Goal: Use online tool/utility: Utilize a website feature to perform a specific function

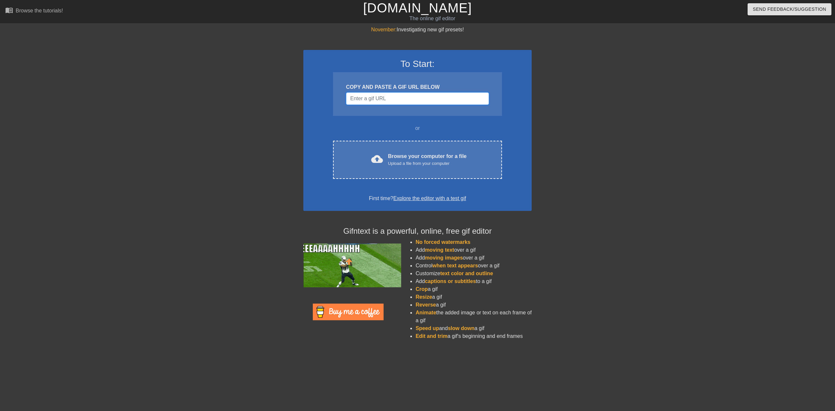
click at [367, 98] on input "Username" at bounding box center [417, 98] width 143 height 12
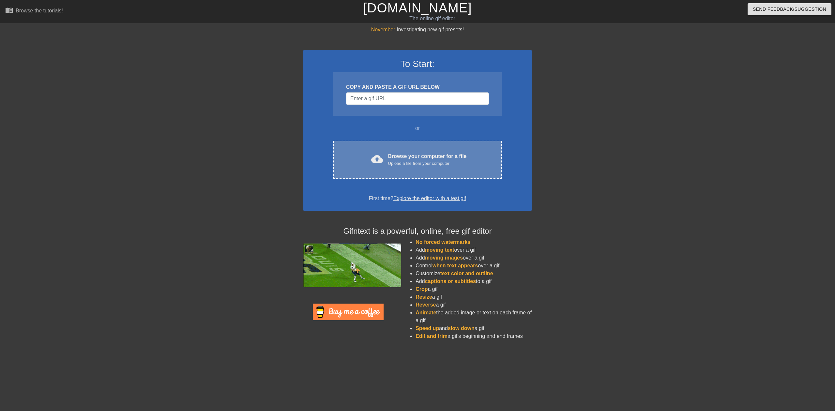
click at [413, 164] on div "Upload a file from your computer" at bounding box center [427, 163] width 79 height 7
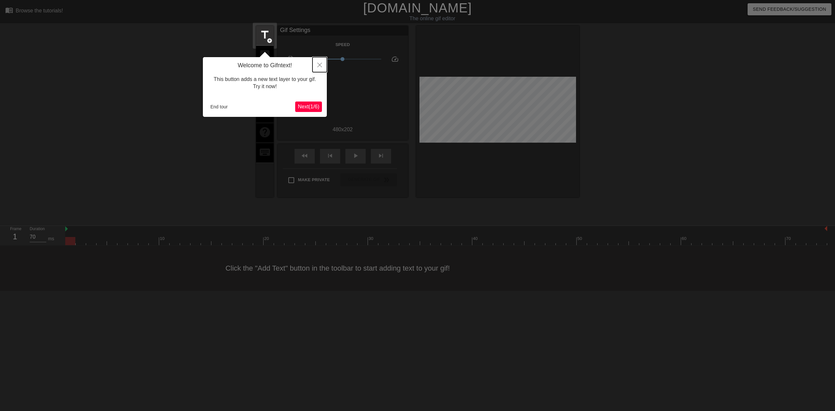
click at [320, 66] on icon "Close" at bounding box center [320, 65] width 5 height 5
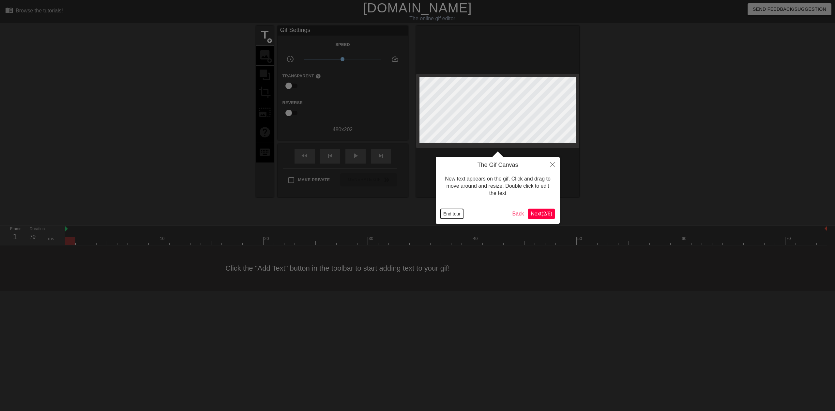
click at [455, 212] on button "End tour" at bounding box center [452, 214] width 23 height 10
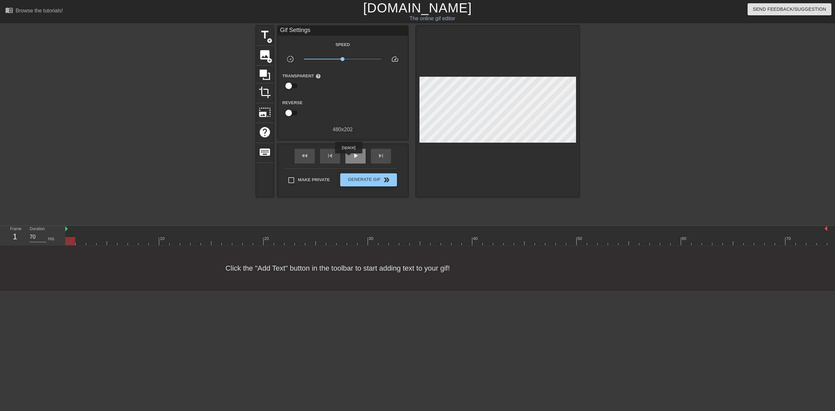
click at [350, 158] on div "play_arrow" at bounding box center [356, 156] width 20 height 15
click at [350, 158] on div "pause" at bounding box center [356, 156] width 20 height 15
click at [368, 240] on div at bounding box center [446, 241] width 762 height 8
click at [348, 246] on div "Click the "Add Text" button in the toolbar to start adding text to your gif!" at bounding box center [417, 267] width 835 height 45
click at [344, 243] on div at bounding box center [446, 241] width 762 height 8
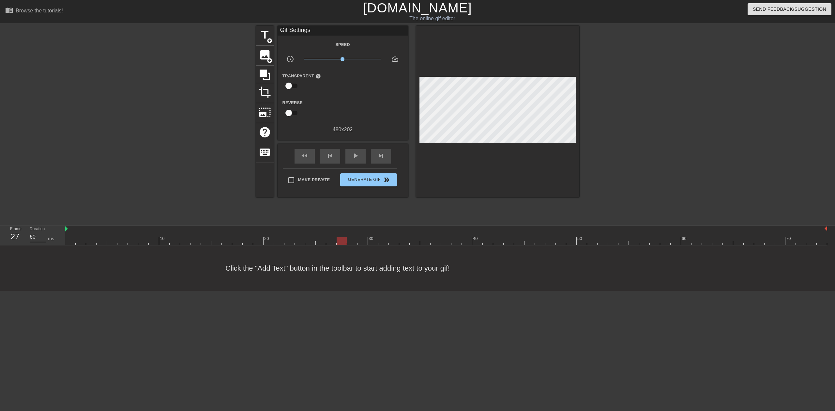
type input "70"
click at [332, 243] on div at bounding box center [446, 241] width 762 height 8
click at [318, 243] on div at bounding box center [446, 241] width 762 height 8
click at [302, 240] on div at bounding box center [446, 241] width 762 height 8
click at [321, 243] on div at bounding box center [446, 241] width 762 height 8
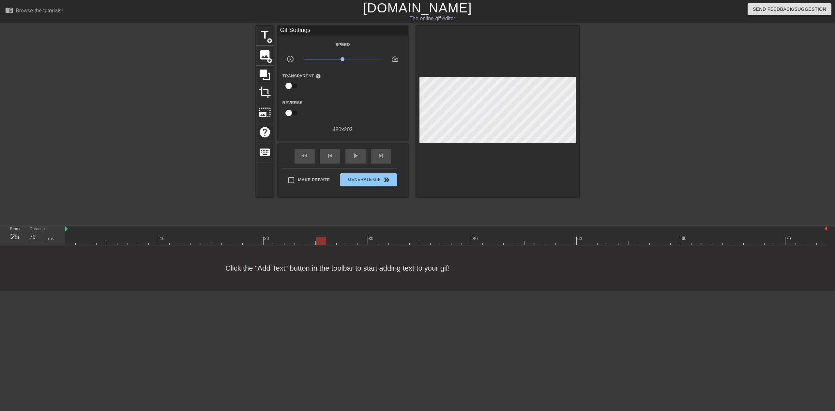
click at [328, 243] on div at bounding box center [446, 241] width 762 height 8
click at [322, 242] on div at bounding box center [446, 241] width 762 height 8
click at [331, 242] on div at bounding box center [446, 241] width 762 height 8
click at [267, 38] on span "add_circle" at bounding box center [270, 41] width 6 height 6
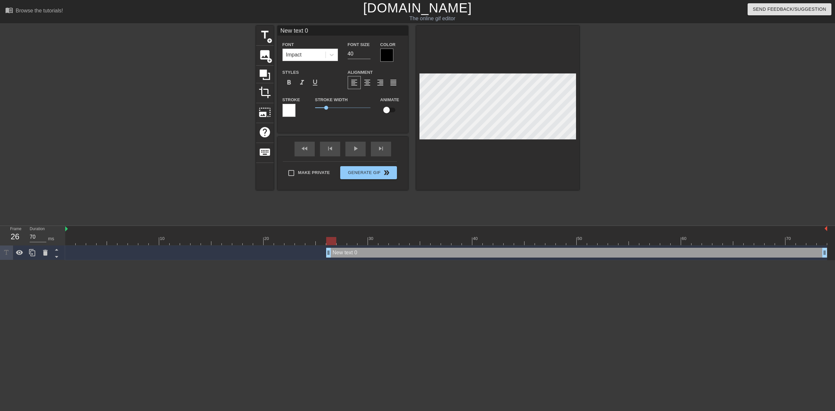
click at [339, 56] on div "Font Impact" at bounding box center [310, 50] width 65 height 21
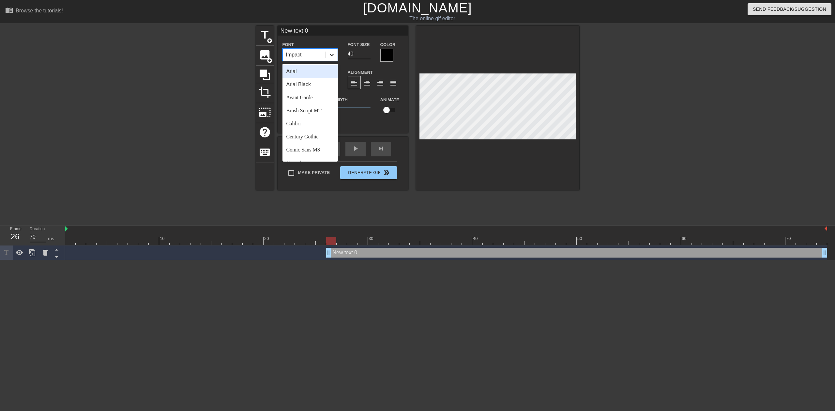
click at [332, 56] on icon at bounding box center [332, 55] width 7 height 7
click at [335, 198] on div "title add_circle image add_circle crop photo_size_select_large help keyboard Ne…" at bounding box center [417, 124] width 323 height 196
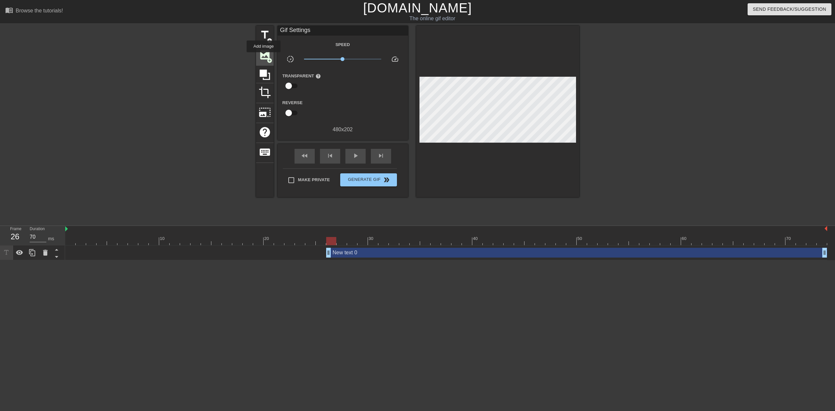
click at [264, 57] on span "image" at bounding box center [265, 55] width 12 height 12
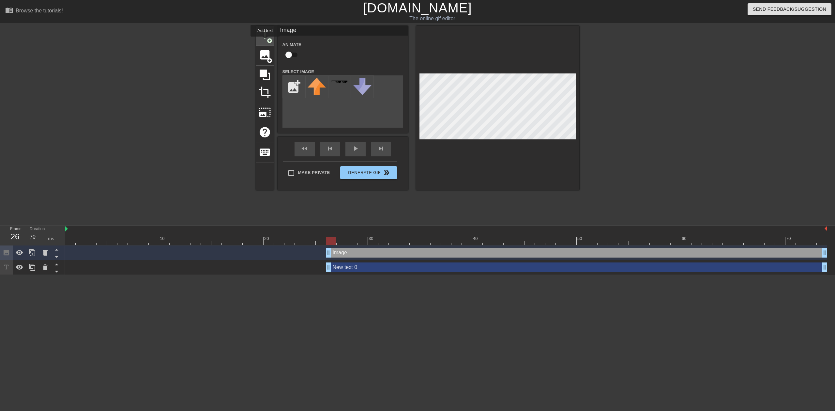
click at [266, 41] on div "title add_circle" at bounding box center [265, 36] width 18 height 20
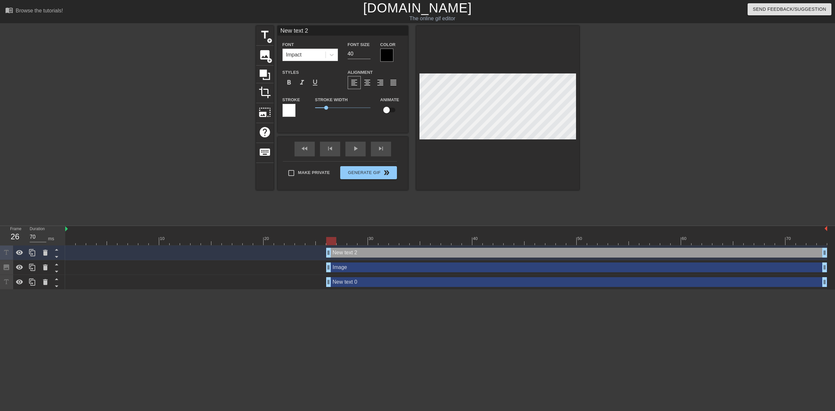
click at [289, 112] on div at bounding box center [289, 110] width 13 height 13
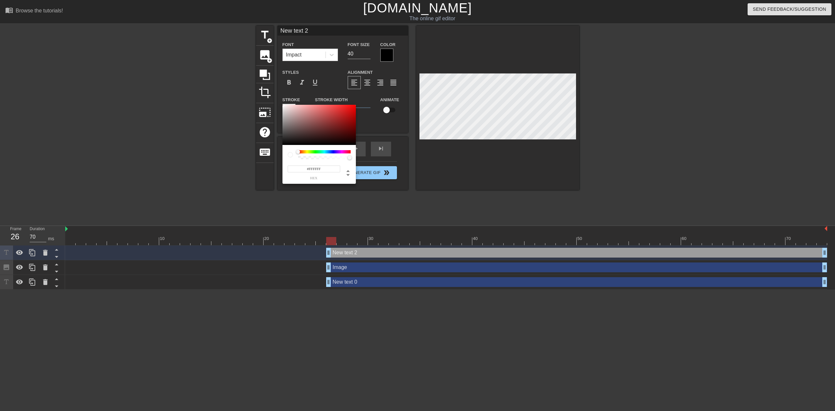
type input "#D1BDBD"
click at [289, 112] on div at bounding box center [319, 125] width 73 height 40
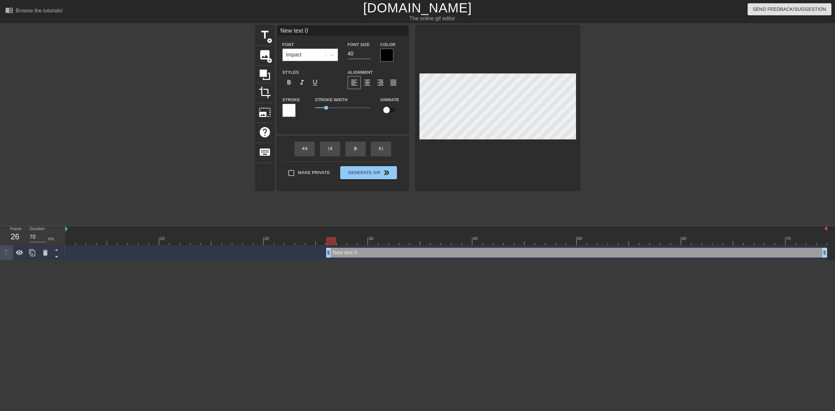
scroll to position [0, 1]
type input "D"
type textarea "D"
type input "DO"
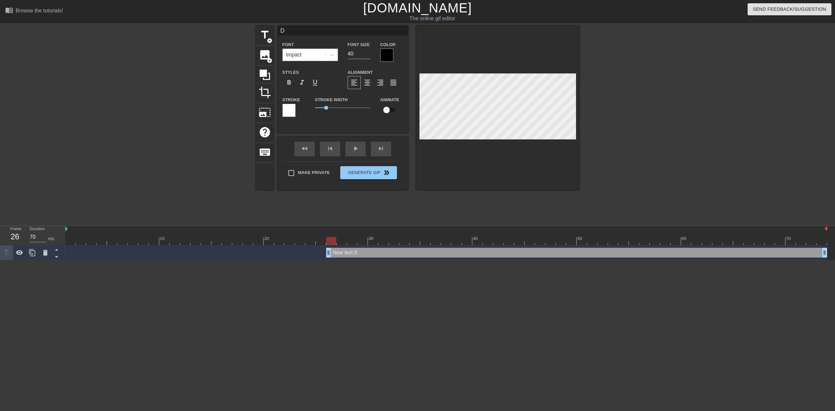
type textarea "DO"
type input "DOL"
type textarea "DOL"
type input "DO"
type textarea "DO"
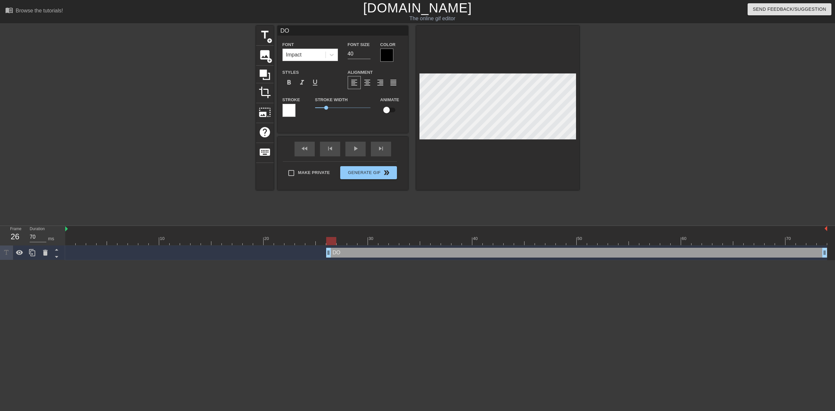
type input "D"
type textarea "D"
type input "_"
type textarea "_"
type input "__"
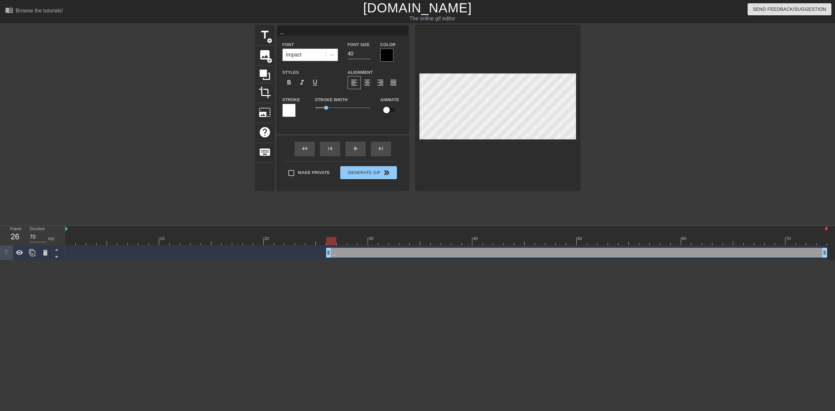
type textarea "__"
type input "___"
type textarea "___"
type input "__"
type textarea "__"
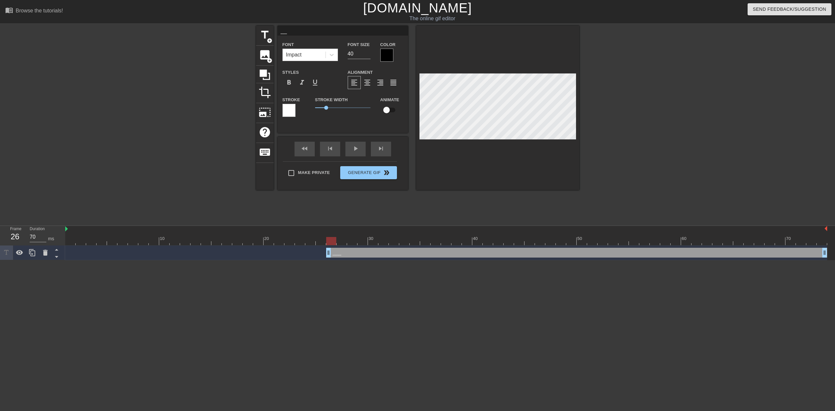
type input "_"
type textarea "_"
type input "."
type textarea "."
type input ".."
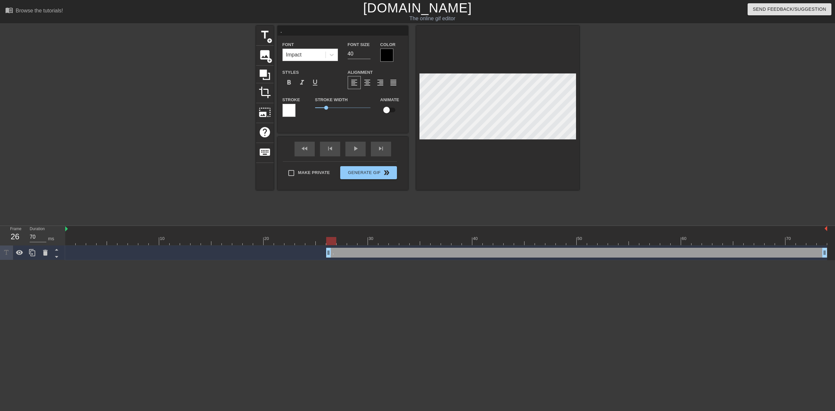
type textarea ".."
type input "."
type textarea "."
type input "D"
type textarea "D"
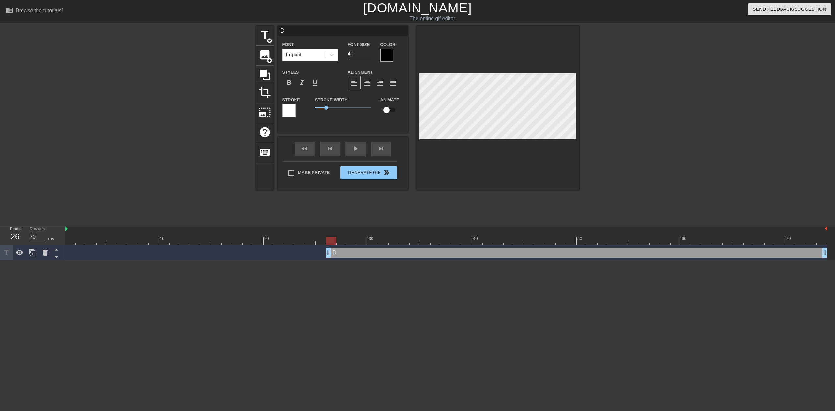
type input "Do"
type textarea "Do"
type input "Dol"
type textarea "Dol"
type input "Do"
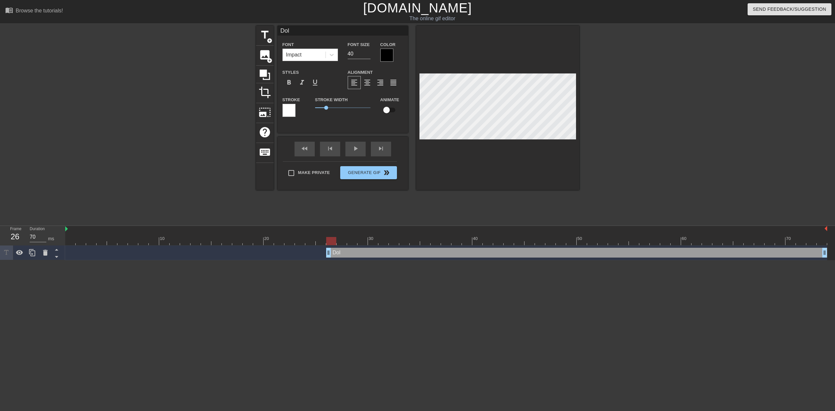
type textarea "Do"
type input "D"
type textarea "D"
type input "N"
type textarea "N"
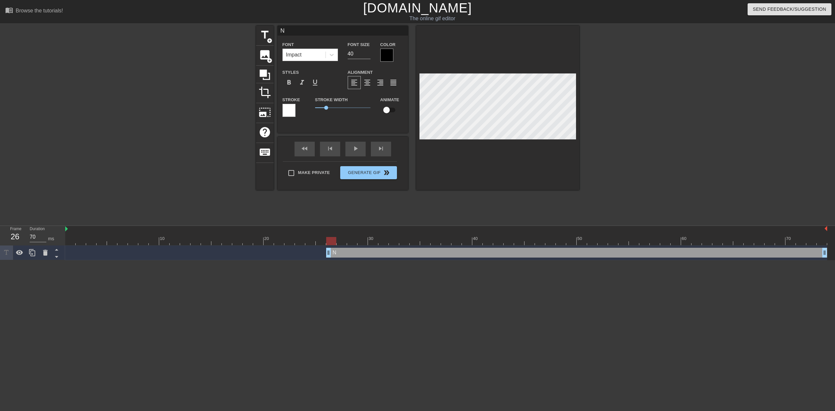
type input "NA"
type textarea "NA"
type input "NAM"
type textarea "NAM"
type input "NAME"
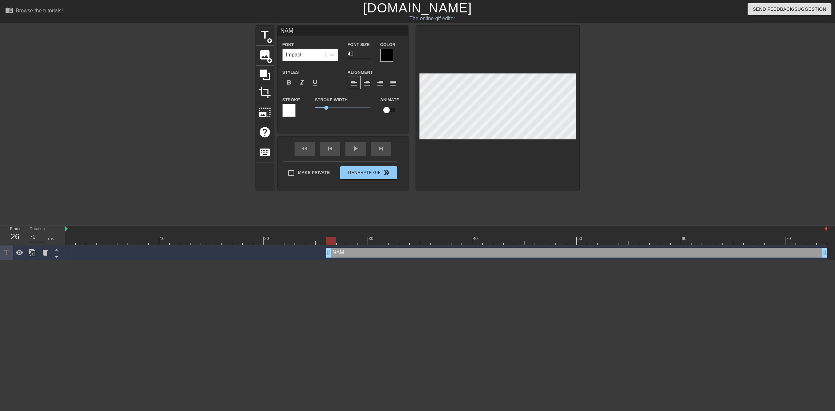
type textarea "NAME"
type input "NAMES"
type textarea "NAMES"
type input "NAMESP"
type textarea "NAMESP"
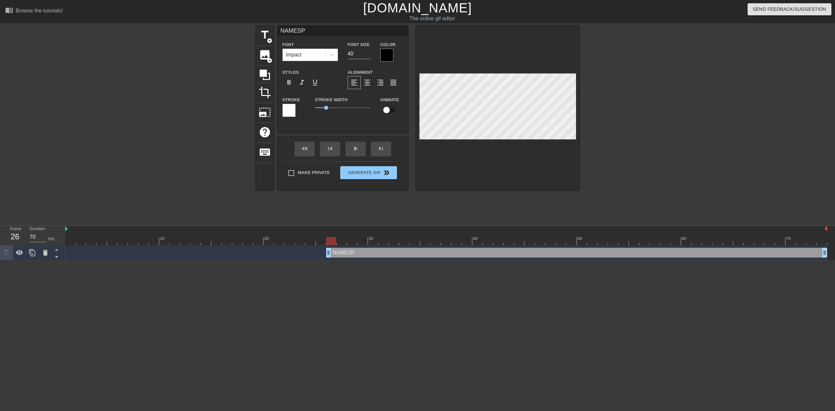
type input "NAMESPA"
type textarea "NAMESPA"
type input "NAMESPAC"
type textarea "NAMESPAC"
type input "NAMESPACE"
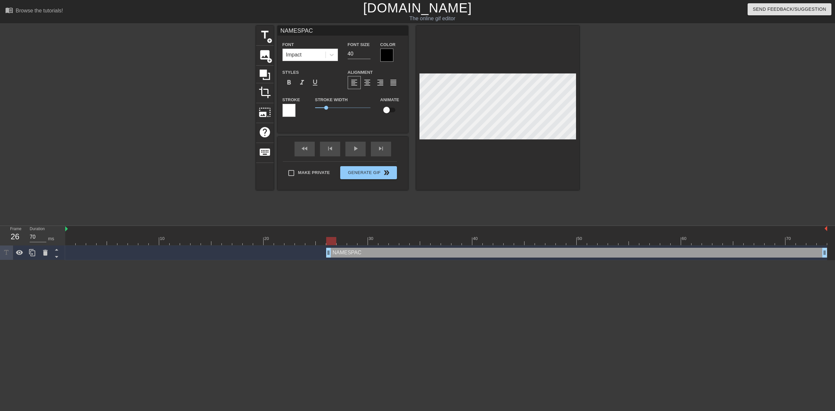
type textarea "NAMESPACE"
type input "NAMESPACES"
type textarea "NAMESPACES"
click at [263, 50] on span "image" at bounding box center [265, 55] width 12 height 12
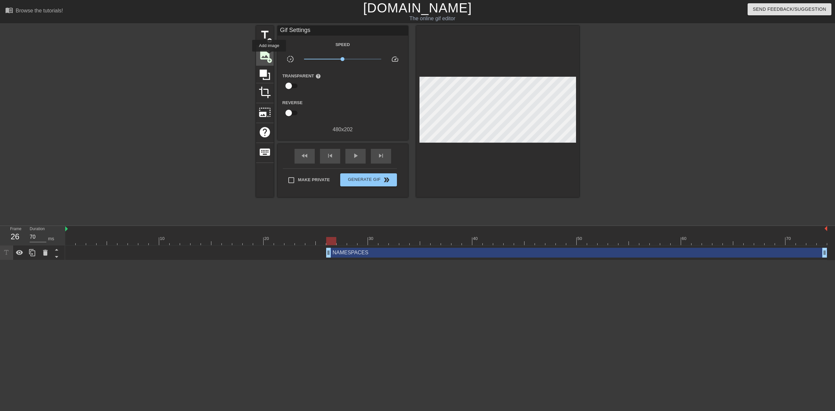
click at [270, 56] on span "image" at bounding box center [265, 55] width 12 height 12
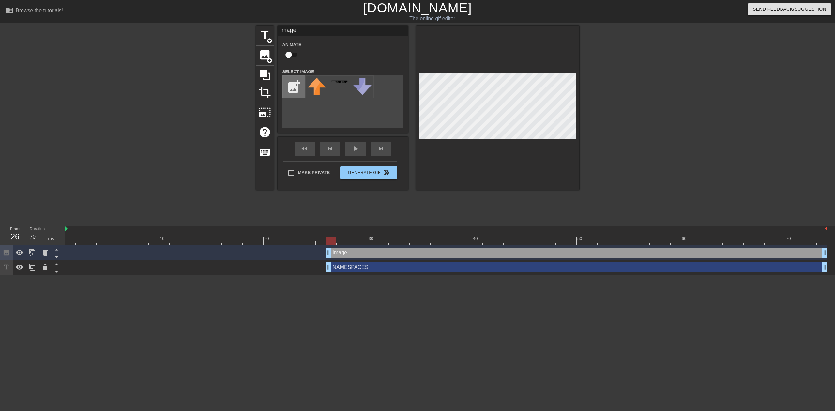
click at [298, 89] on input "file" at bounding box center [294, 87] width 22 height 22
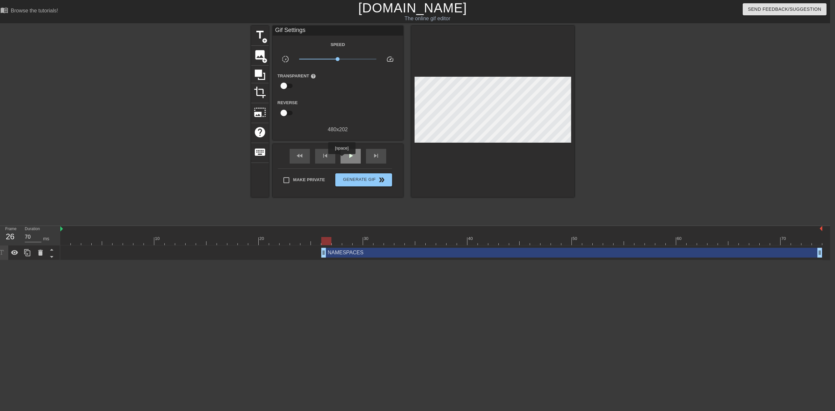
click at [343, 159] on div "play_arrow" at bounding box center [351, 156] width 20 height 15
click at [782, 250] on div "NAMESPACES drag_handle drag_handle" at bounding box center [571, 253] width 501 height 10
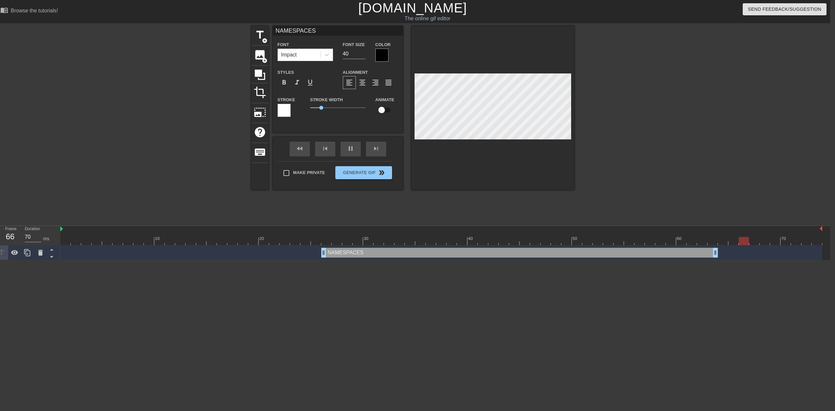
drag, startPoint x: 821, startPoint y: 255, endPoint x: 721, endPoint y: 239, distance: 101.4
click at [721, 239] on div "10 20 30 40 50 60 70 NAMESPACES drag_handle drag_handle" at bounding box center [445, 243] width 770 height 34
click at [680, 164] on div "title add_circle image add_circle crop photo_size_select_large help keyboard NA…" at bounding box center [412, 124] width 835 height 196
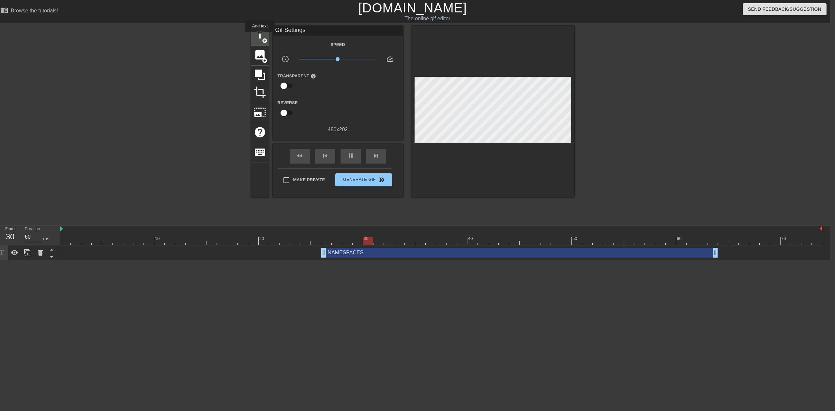
click at [260, 37] on span "title" at bounding box center [260, 35] width 12 height 12
click at [526, 253] on div "NAMESPACES drag_handle drag_handle" at bounding box center [519, 253] width 397 height 10
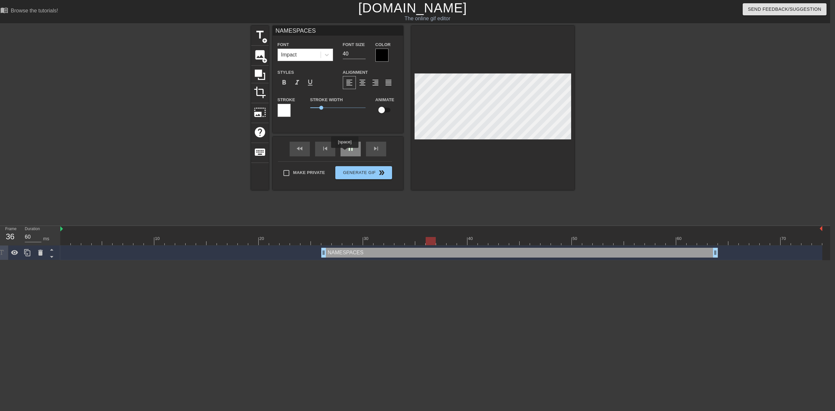
type input "70"
click at [346, 152] on div "pause" at bounding box center [351, 149] width 20 height 15
click at [324, 57] on icon at bounding box center [327, 55] width 7 height 7
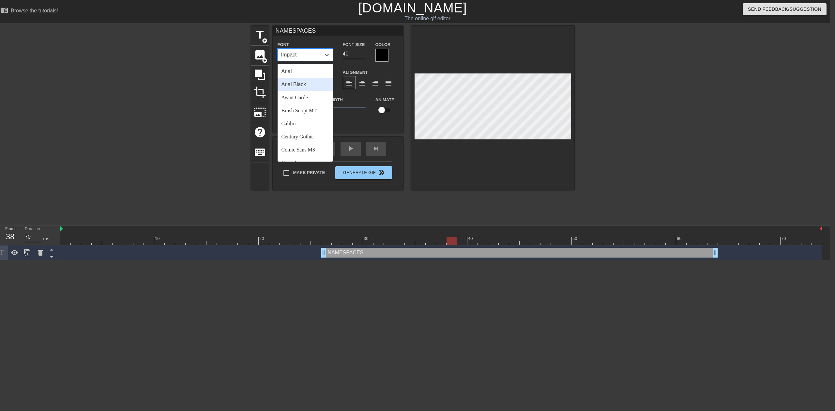
click at [310, 86] on div "Arial Black" at bounding box center [305, 84] width 55 height 13
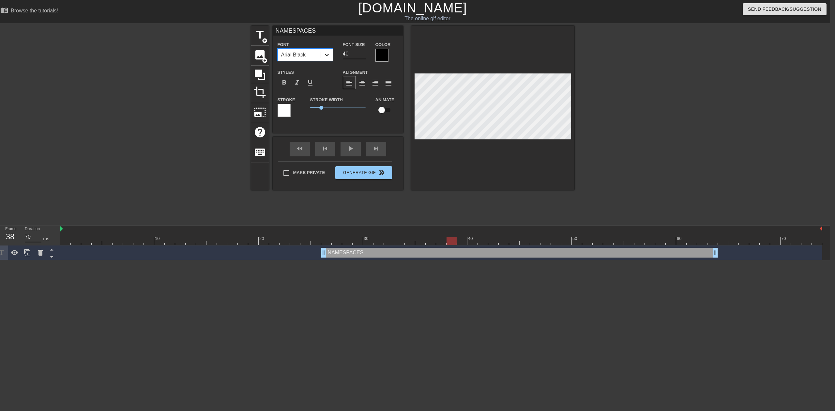
click at [322, 60] on div at bounding box center [327, 55] width 12 height 12
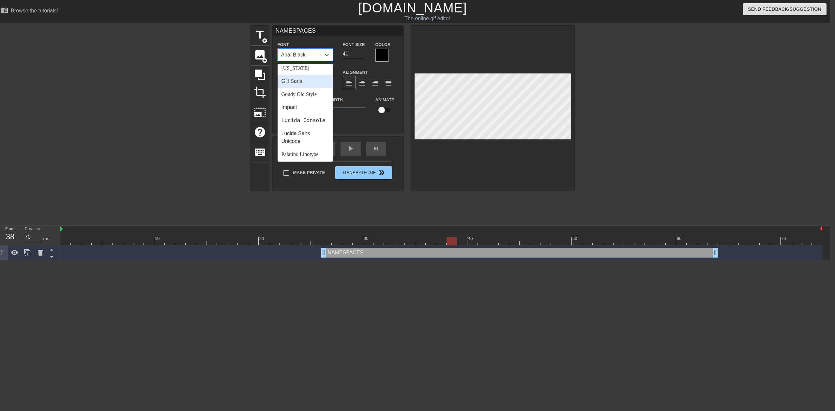
scroll to position [135, 0]
click at [303, 106] on div "Impact" at bounding box center [305, 106] width 55 height 13
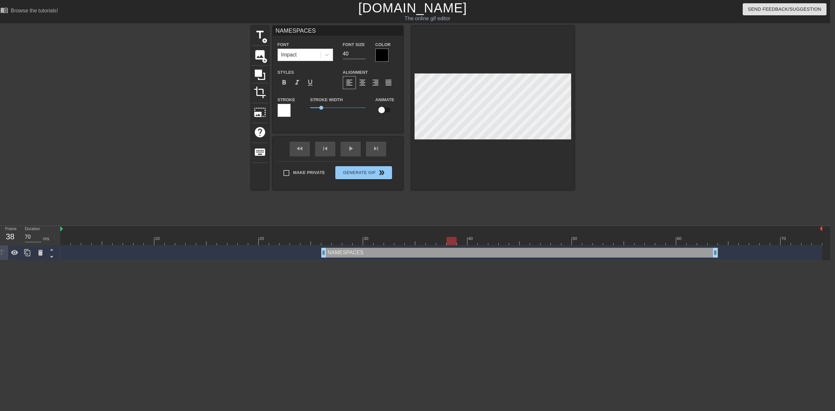
click at [288, 111] on div at bounding box center [284, 110] width 13 height 13
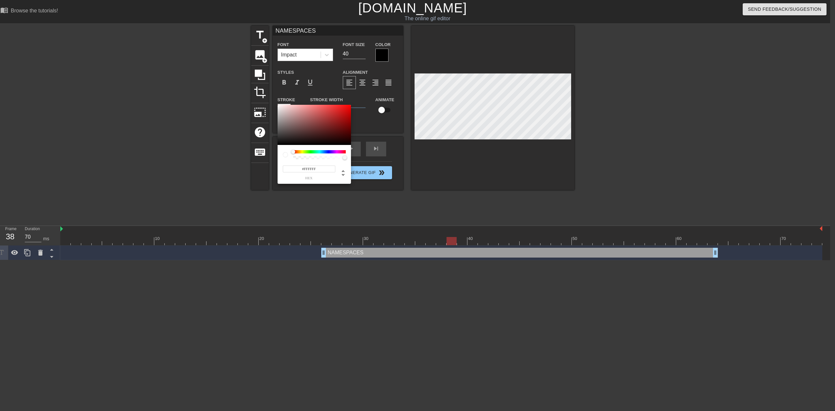
click at [301, 171] on input "#FFFFFF" at bounding box center [309, 168] width 53 height 7
type input ")"
type input "0"
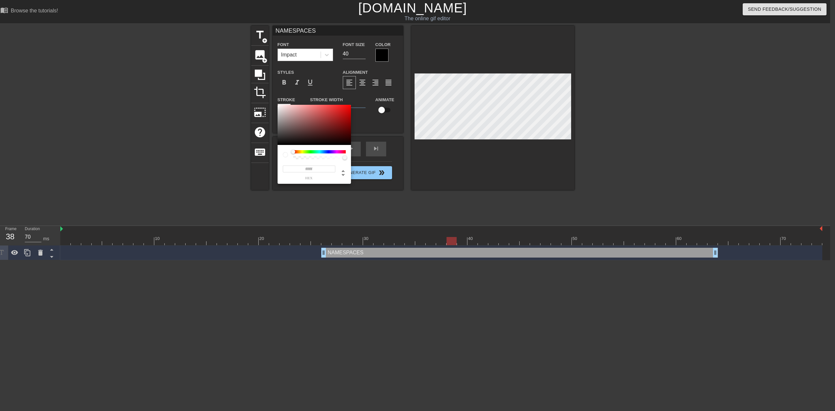
type input "fffffff"
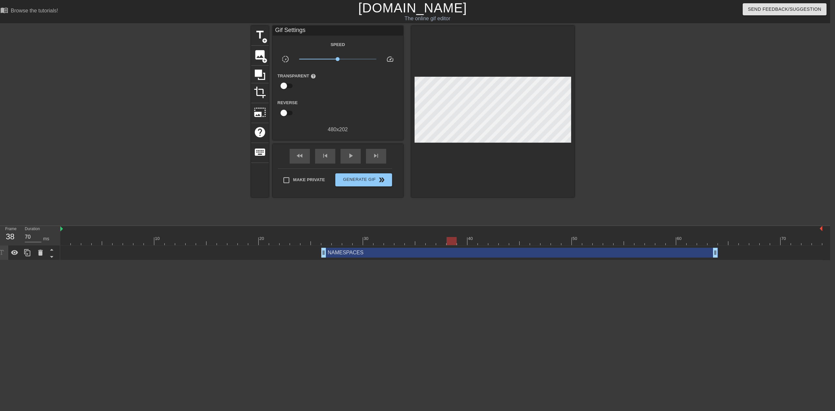
click at [549, 172] on div at bounding box center [493, 111] width 163 height 171
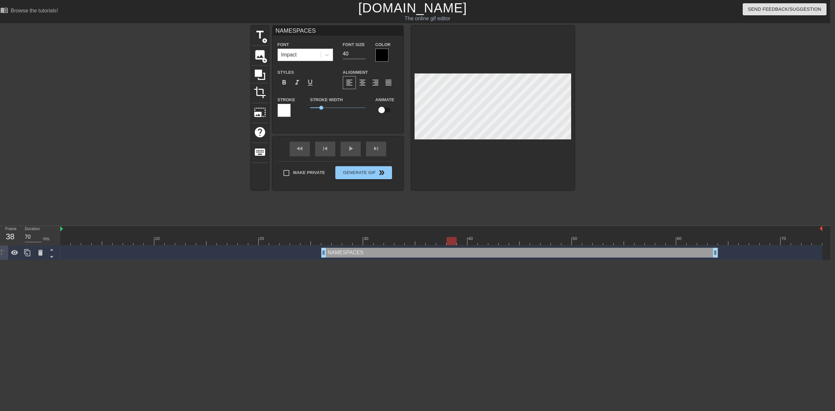
click at [544, 174] on div at bounding box center [493, 108] width 163 height 164
click at [285, 85] on span "format_bold" at bounding box center [284, 83] width 8 height 8
click at [288, 111] on div at bounding box center [284, 110] width 13 height 13
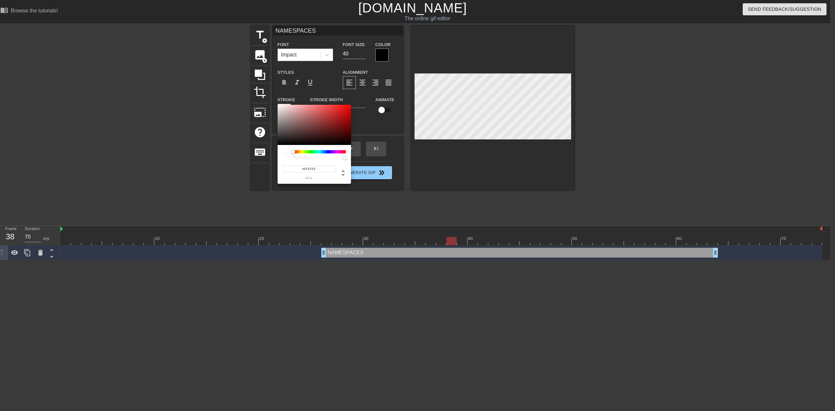
type input "#D9BBBB"
click at [288, 111] on div at bounding box center [314, 125] width 73 height 40
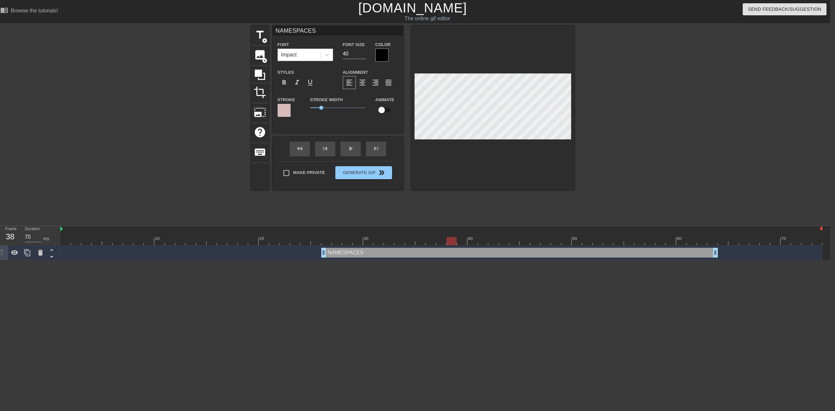
click at [553, 174] on div at bounding box center [493, 108] width 163 height 164
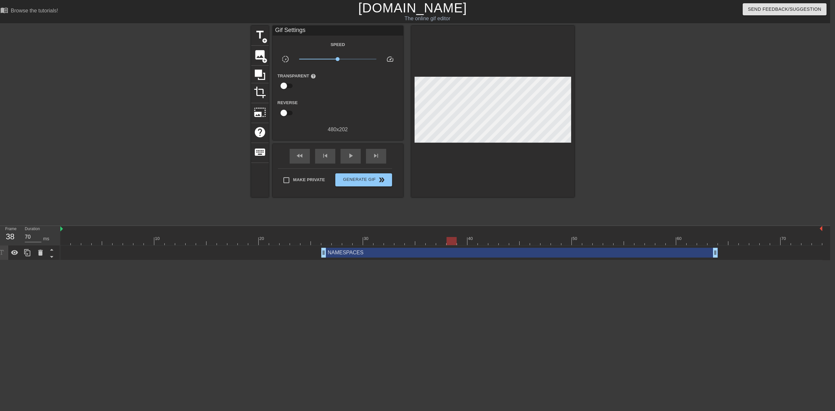
click at [528, 156] on div at bounding box center [493, 111] width 163 height 171
